Goal: Information Seeking & Learning: Check status

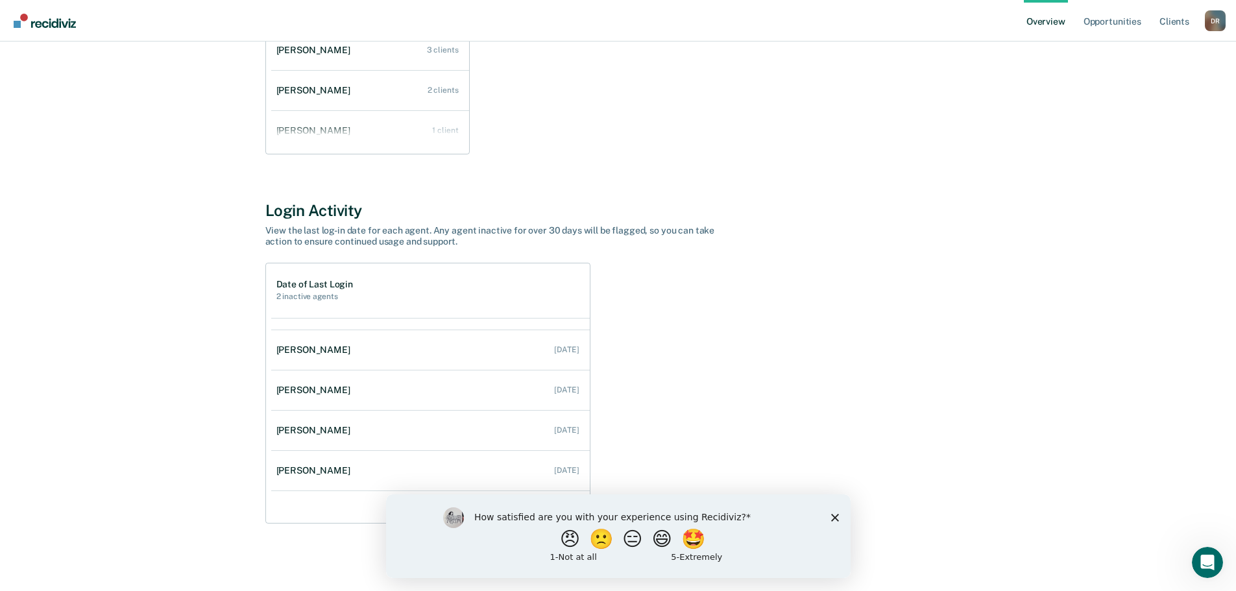
scroll to position [93, 0]
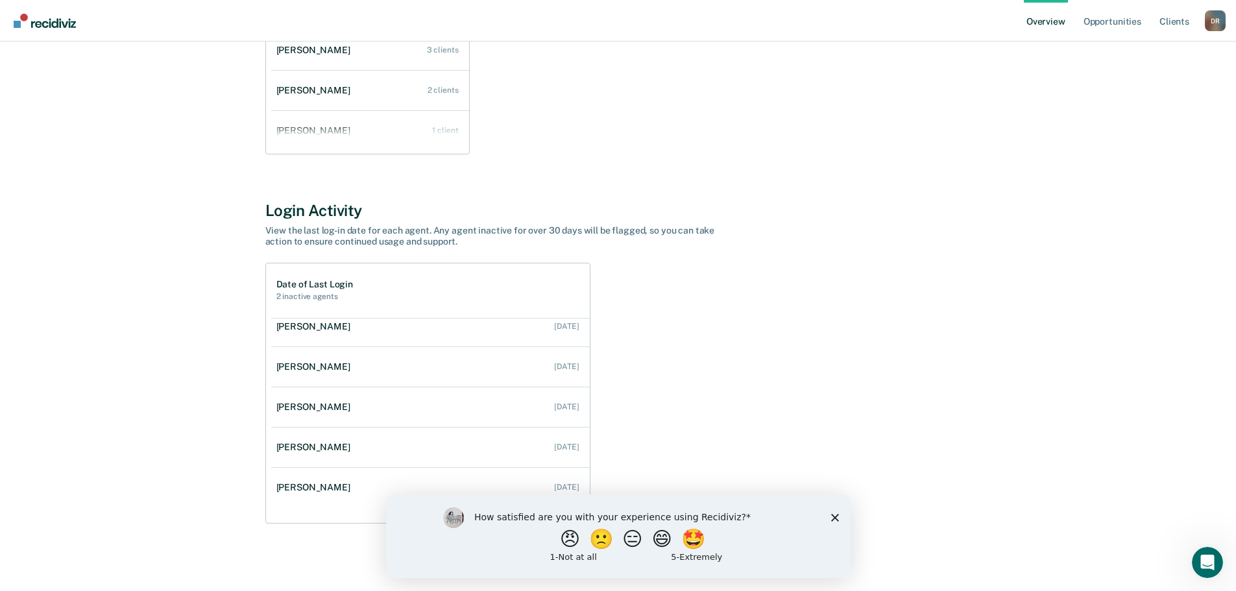
click at [709, 392] on div "Date of Last Login 2 inactive agents [PERSON_NAME] No Login for 30 Days [DATE] …" at bounding box center [618, 393] width 706 height 261
drag, startPoint x: 834, startPoint y: 518, endPoint x: 1222, endPoint y: 1000, distance: 618.7
click at [834, 518] on icon "Close survey" at bounding box center [834, 517] width 8 height 8
